Goal: Information Seeking & Learning: Learn about a topic

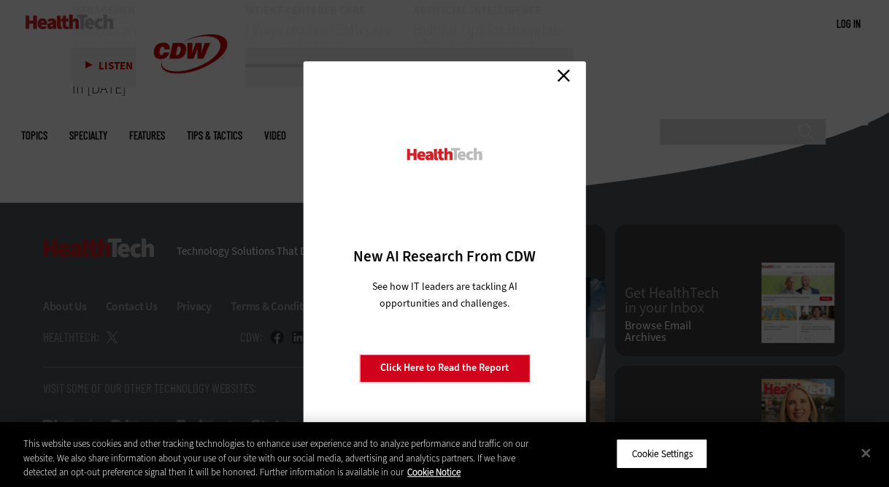
scroll to position [3607, 0]
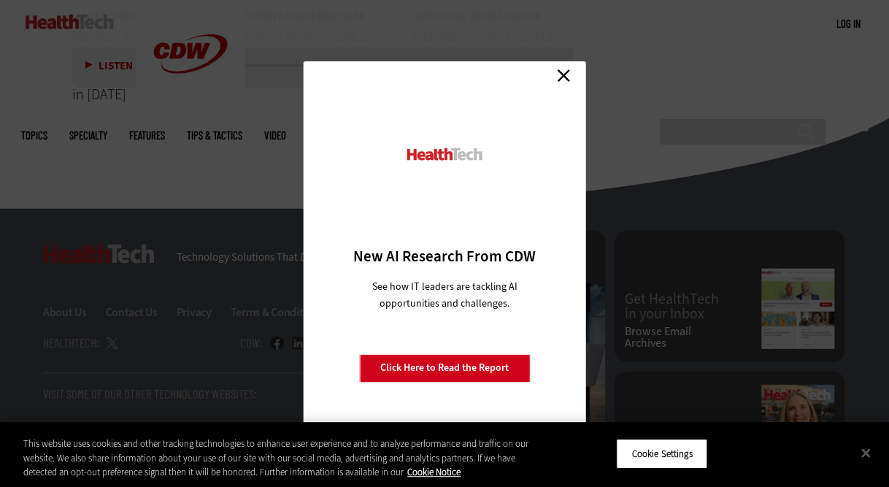
click at [561, 78] on link "Close" at bounding box center [564, 76] width 22 height 22
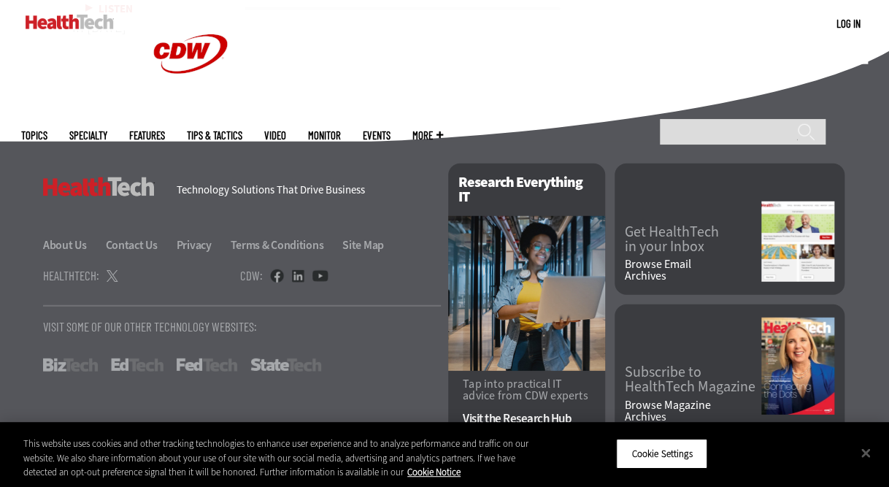
scroll to position [3680, 0]
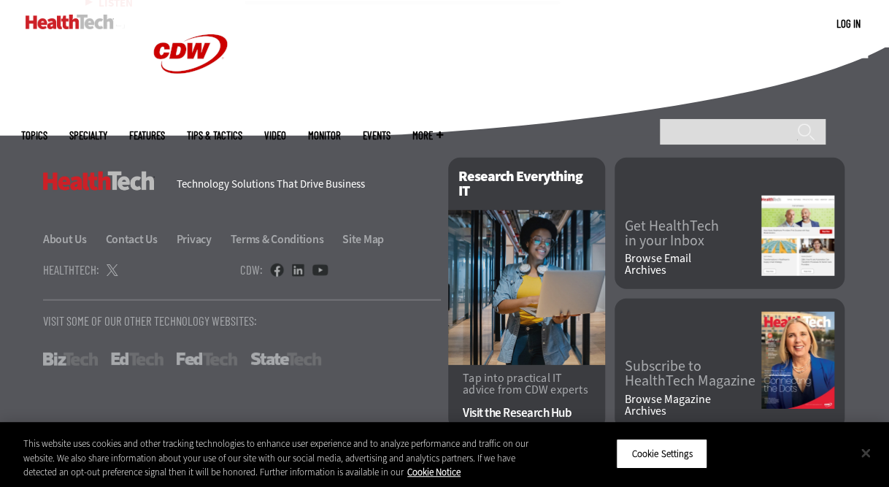
click at [865, 444] on button "Close" at bounding box center [866, 453] width 32 height 32
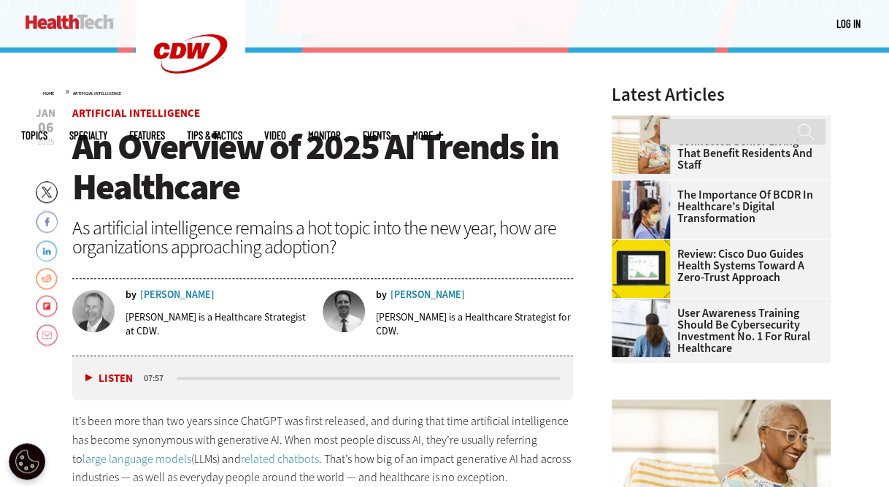
scroll to position [394, 0]
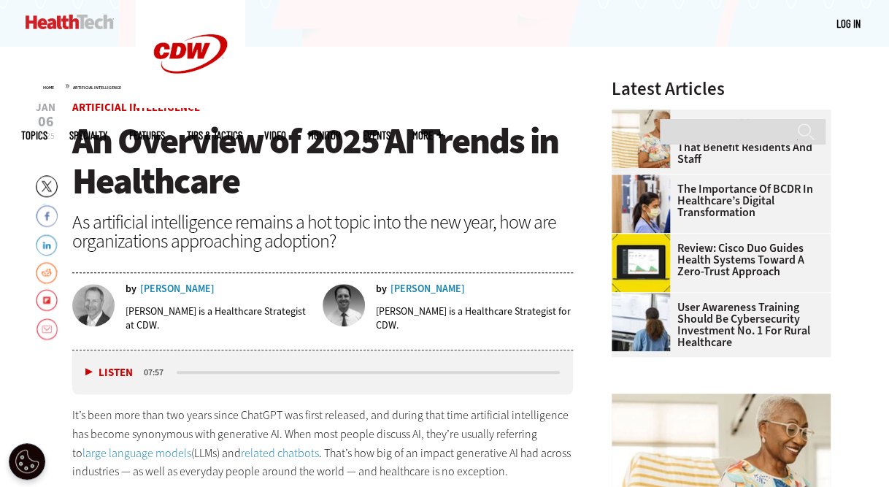
click at [191, 286] on div "[PERSON_NAME]" at bounding box center [177, 289] width 74 height 10
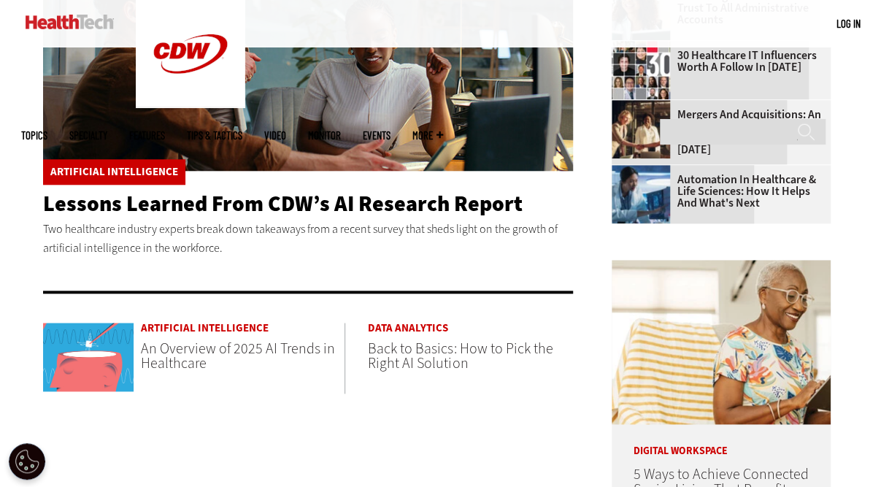
scroll to position [511, 0]
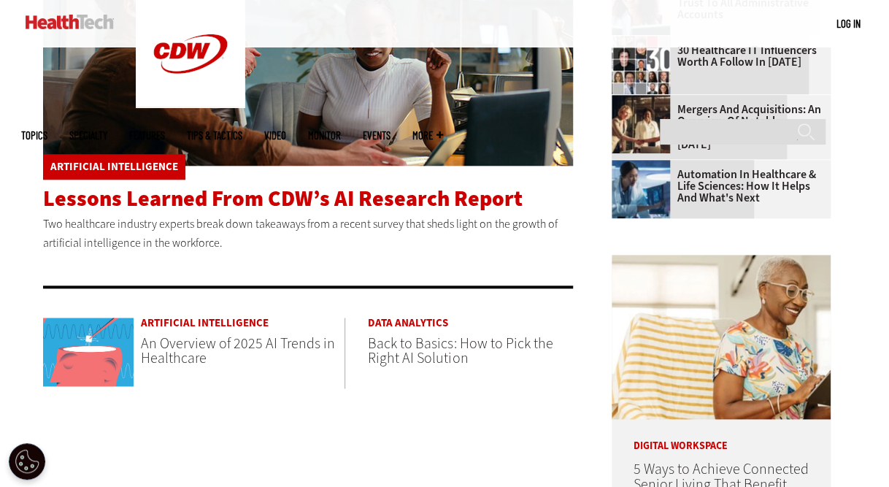
click at [258, 202] on span "Lessons Learned From CDW’s AI Research Report" at bounding box center [283, 198] width 480 height 29
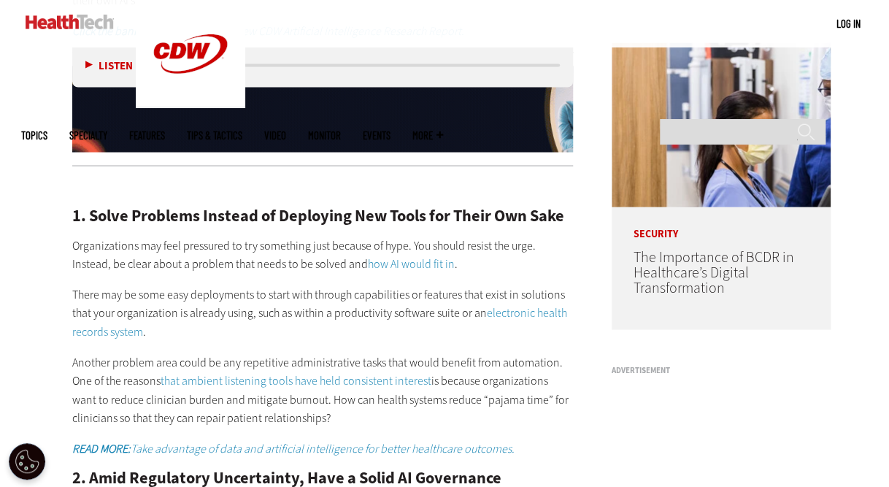
scroll to position [730, 0]
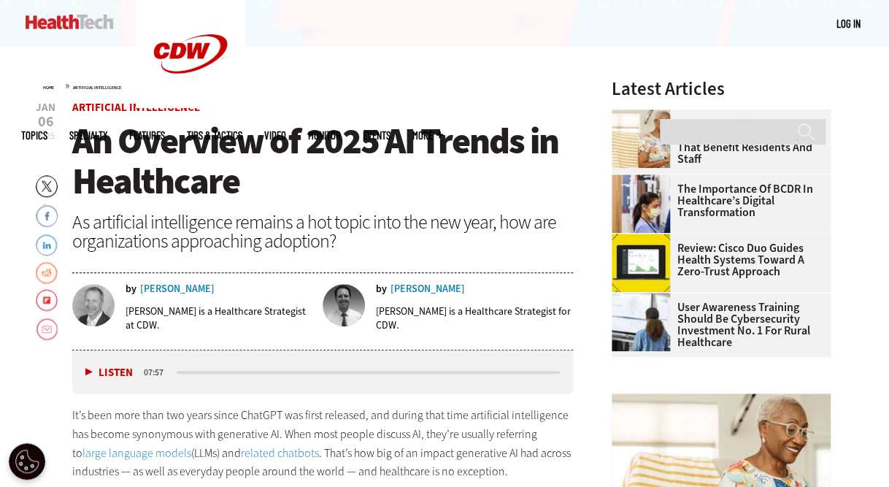
click at [394, 291] on div "Lee Pierce" at bounding box center [428, 289] width 74 height 10
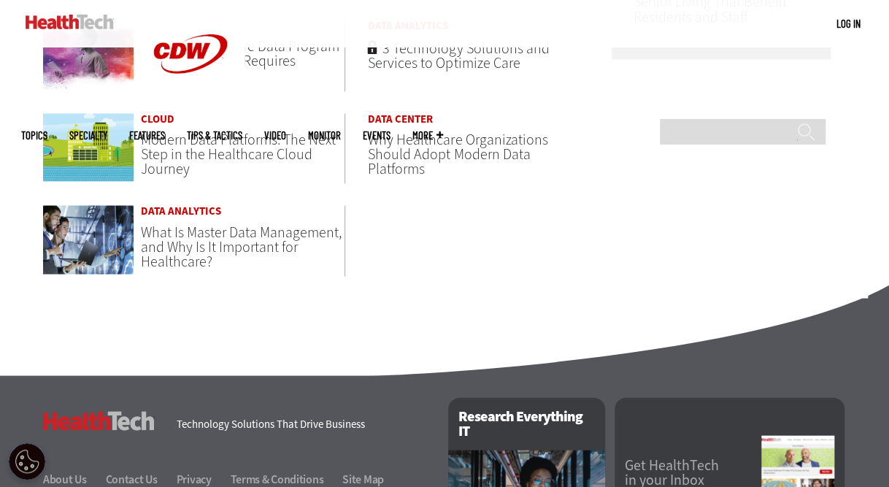
scroll to position [1022, 0]
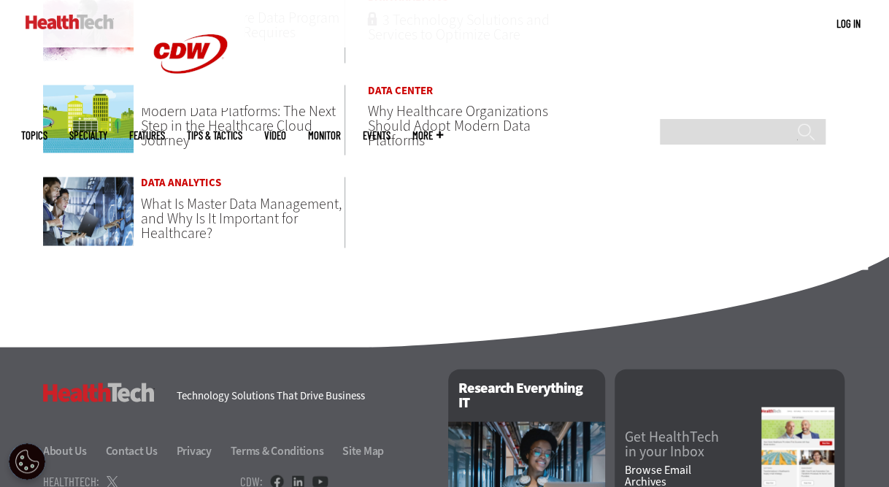
click at [180, 199] on span "What Is Master Data Management, and Why Is It Important for Healthcare?" at bounding box center [241, 218] width 201 height 49
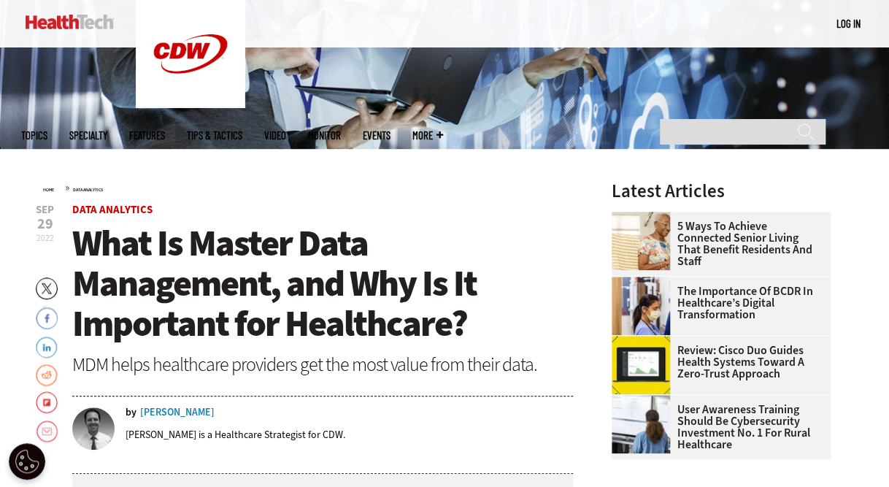
scroll to position [365, 0]
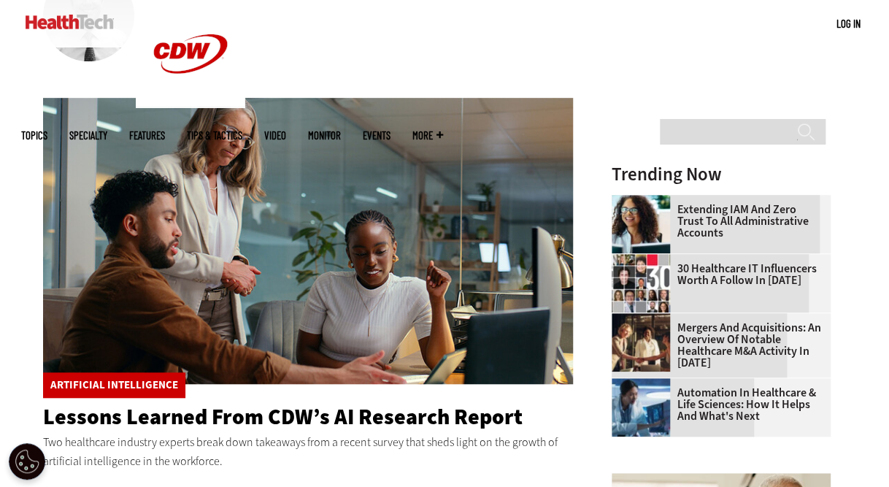
scroll to position [292, 0]
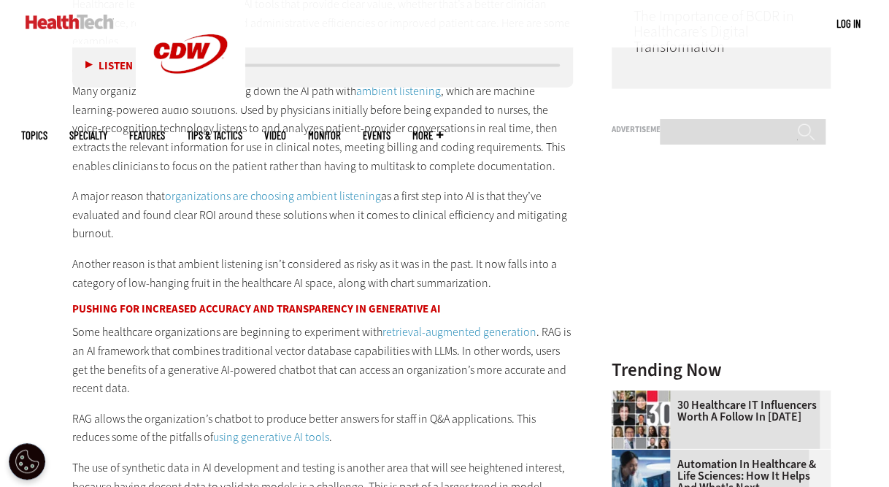
scroll to position [1314, 0]
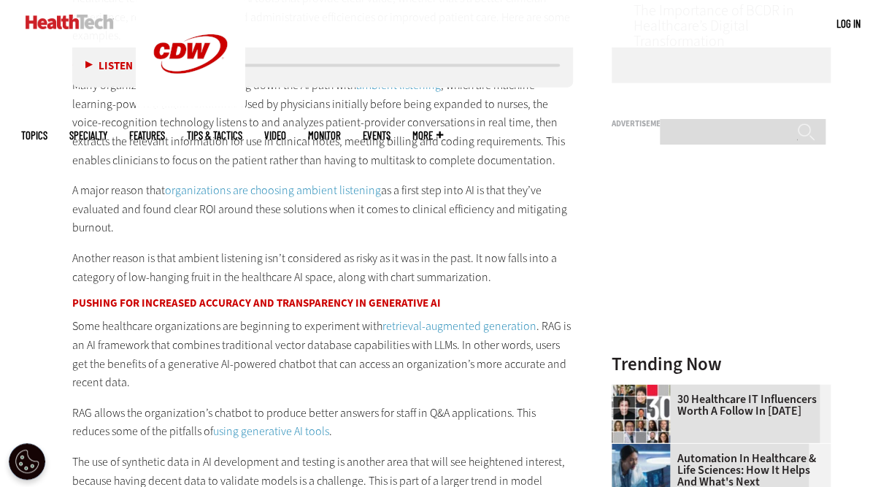
drag, startPoint x: 277, startPoint y: 297, endPoint x: 192, endPoint y: 281, distance: 86.9
click at [192, 281] on p "Another reason is that ambient listening isn’t considered as risky as it was in…" at bounding box center [322, 267] width 501 height 37
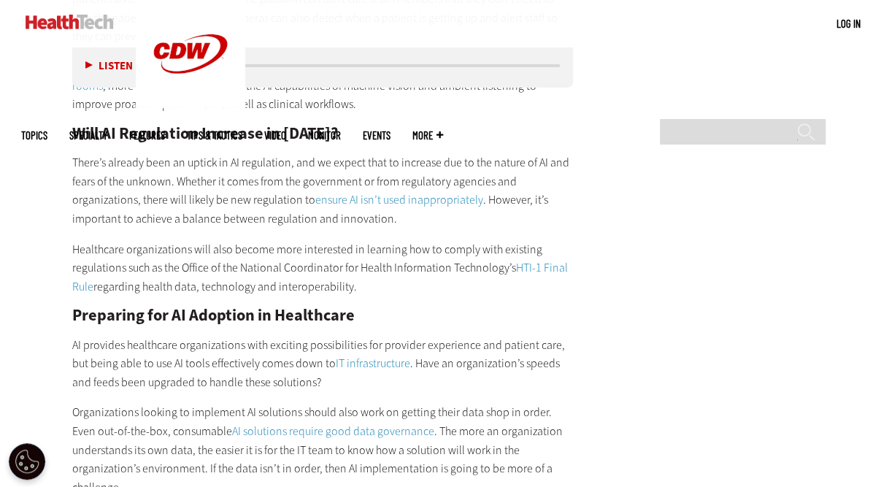
scroll to position [2045, 0]
